Goal: Information Seeking & Learning: Find specific fact

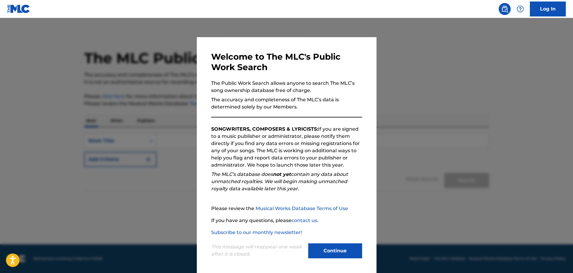
click at [340, 254] on button "Continue" at bounding box center [335, 250] width 54 height 15
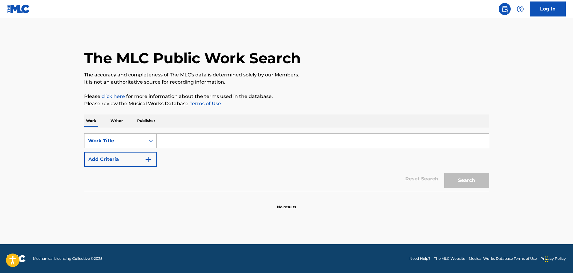
click at [174, 137] on input "Search Form" at bounding box center [323, 141] width 332 height 14
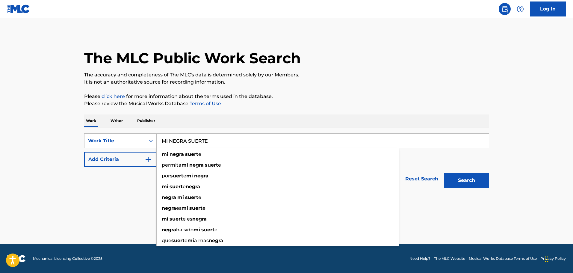
type input "MI NEGRA SUERTE"
click at [444, 173] on button "Search" at bounding box center [466, 180] width 45 height 15
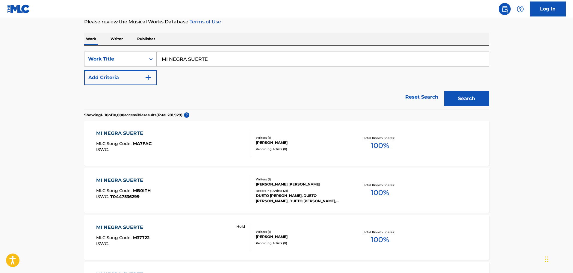
scroll to position [150, 0]
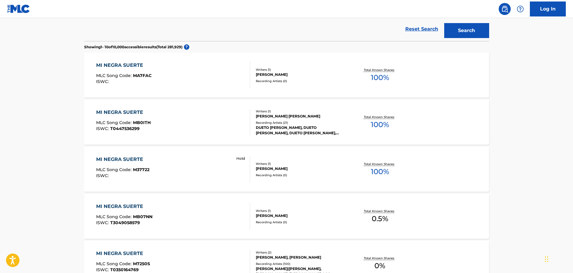
click at [170, 170] on div "MI NEGRA SUERTE MLC Song Code : M37722 ISWC : Hold" at bounding box center [173, 169] width 154 height 27
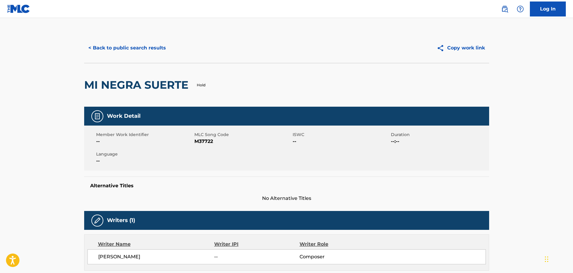
click at [131, 46] on button "< Back to public search results" at bounding box center [127, 47] width 86 height 15
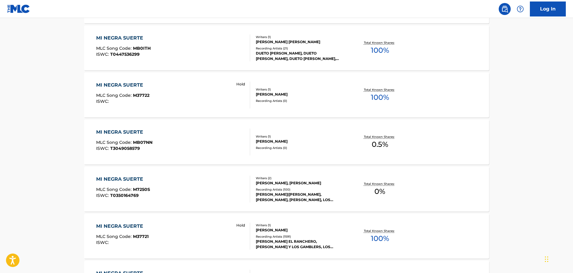
scroll to position [225, 0]
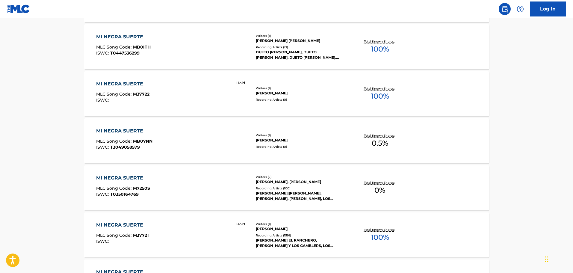
click at [211, 188] on div "MI NEGRA SUERTE MLC Song Code : M7250S ISWC : T0350164769" at bounding box center [173, 187] width 154 height 27
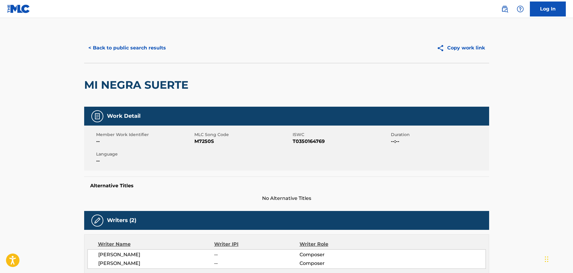
click at [115, 46] on button "< Back to public search results" at bounding box center [127, 47] width 86 height 15
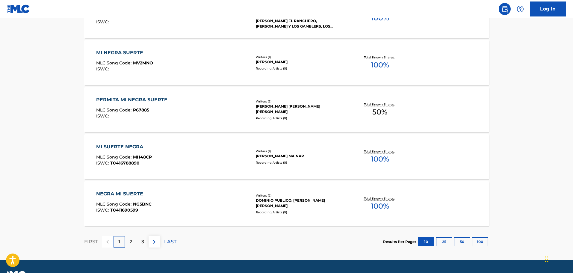
scroll to position [460, 0]
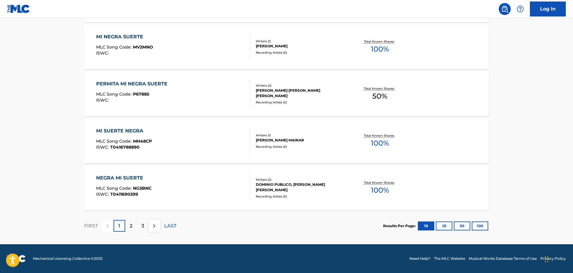
click at [132, 228] on div "2" at bounding box center [131, 226] width 12 height 12
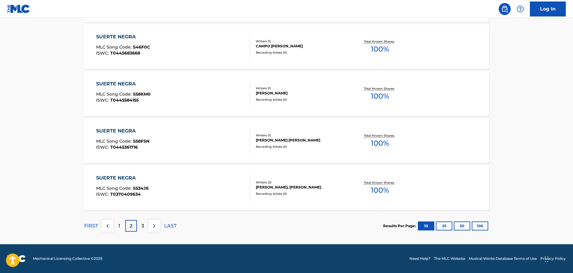
click at [142, 228] on p "3" at bounding box center [142, 225] width 3 height 7
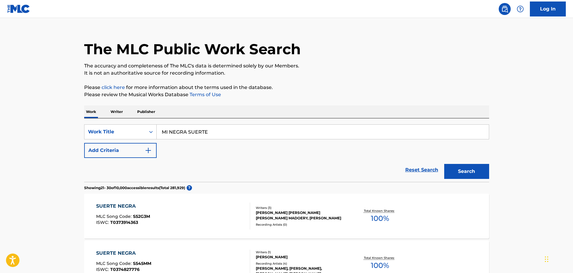
scroll to position [0, 0]
